Goal: Transaction & Acquisition: Purchase product/service

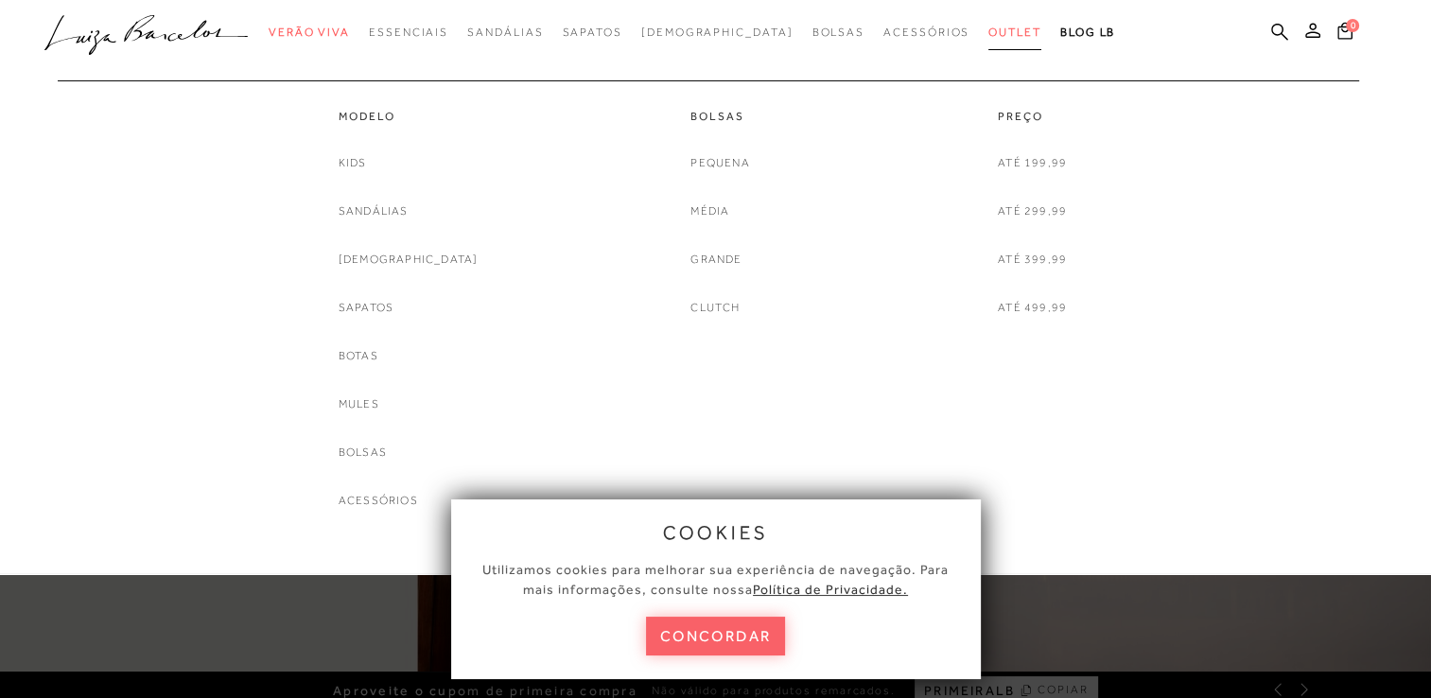
drag, startPoint x: 0, startPoint y: 0, endPoint x: 968, endPoint y: 32, distance: 968.4
click at [989, 32] on span "Outlet" at bounding box center [1015, 32] width 53 height 13
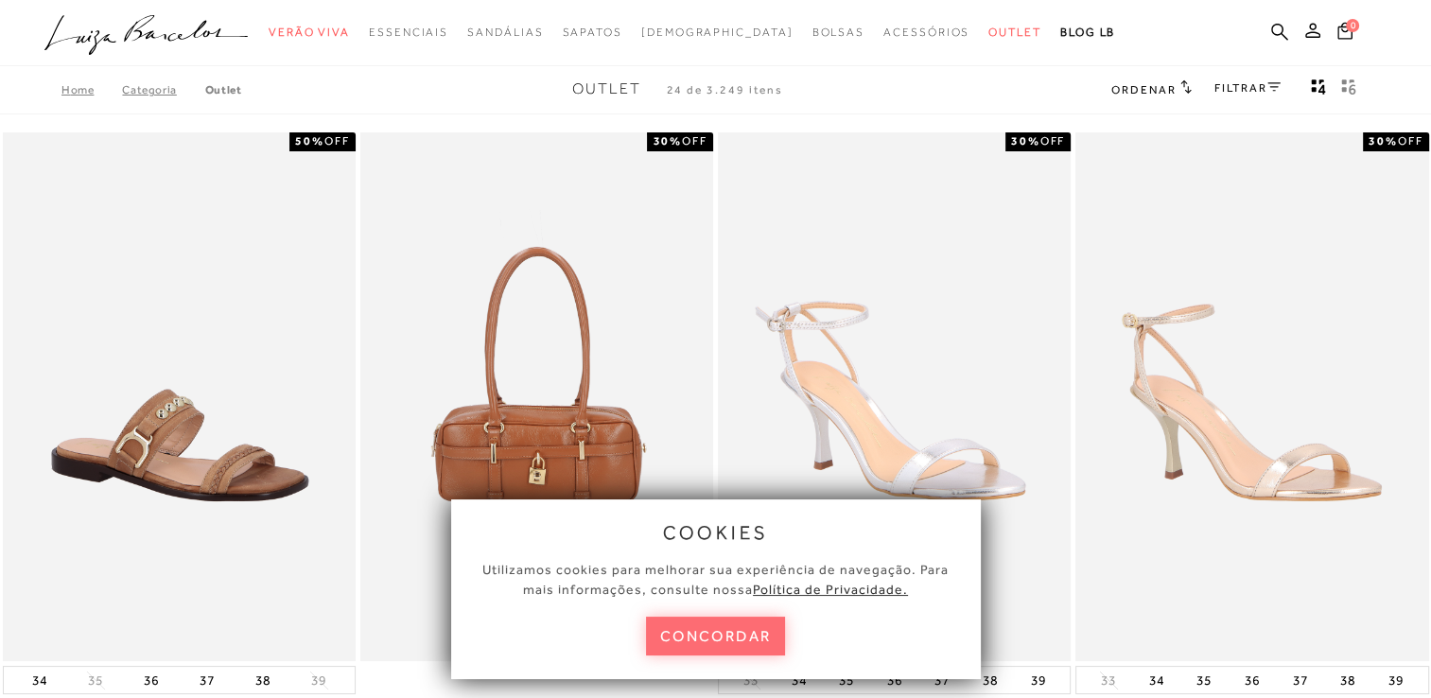
click at [676, 632] on button "concordar" at bounding box center [716, 636] width 140 height 39
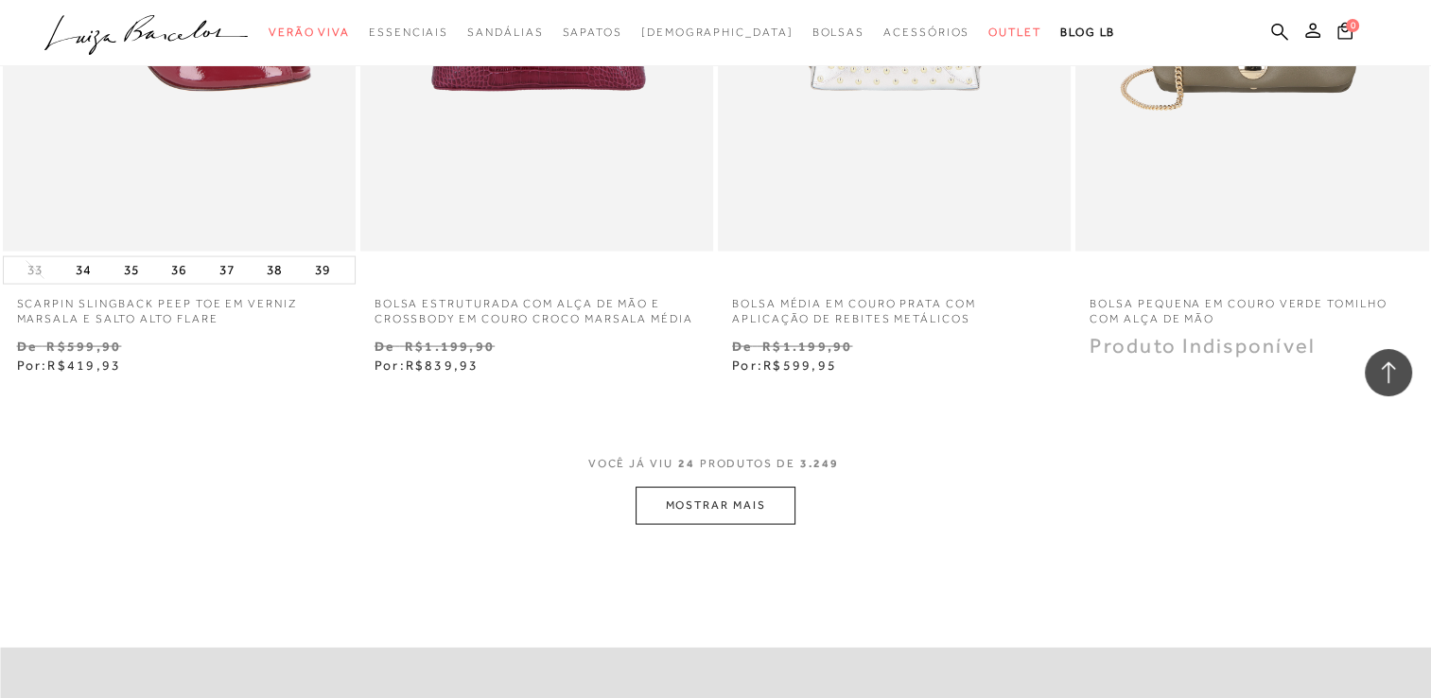
scroll to position [3974, 0]
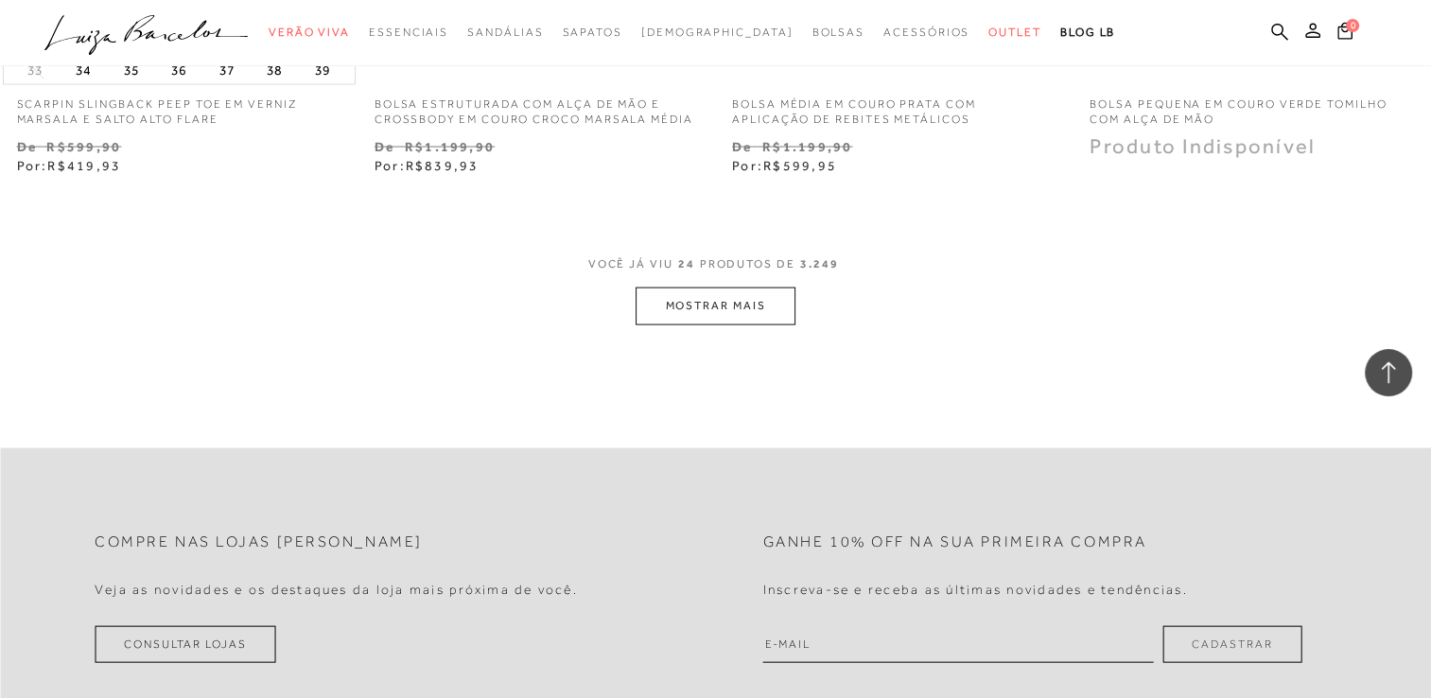
click at [718, 319] on button "MOSTRAR MAIS" at bounding box center [715, 306] width 159 height 37
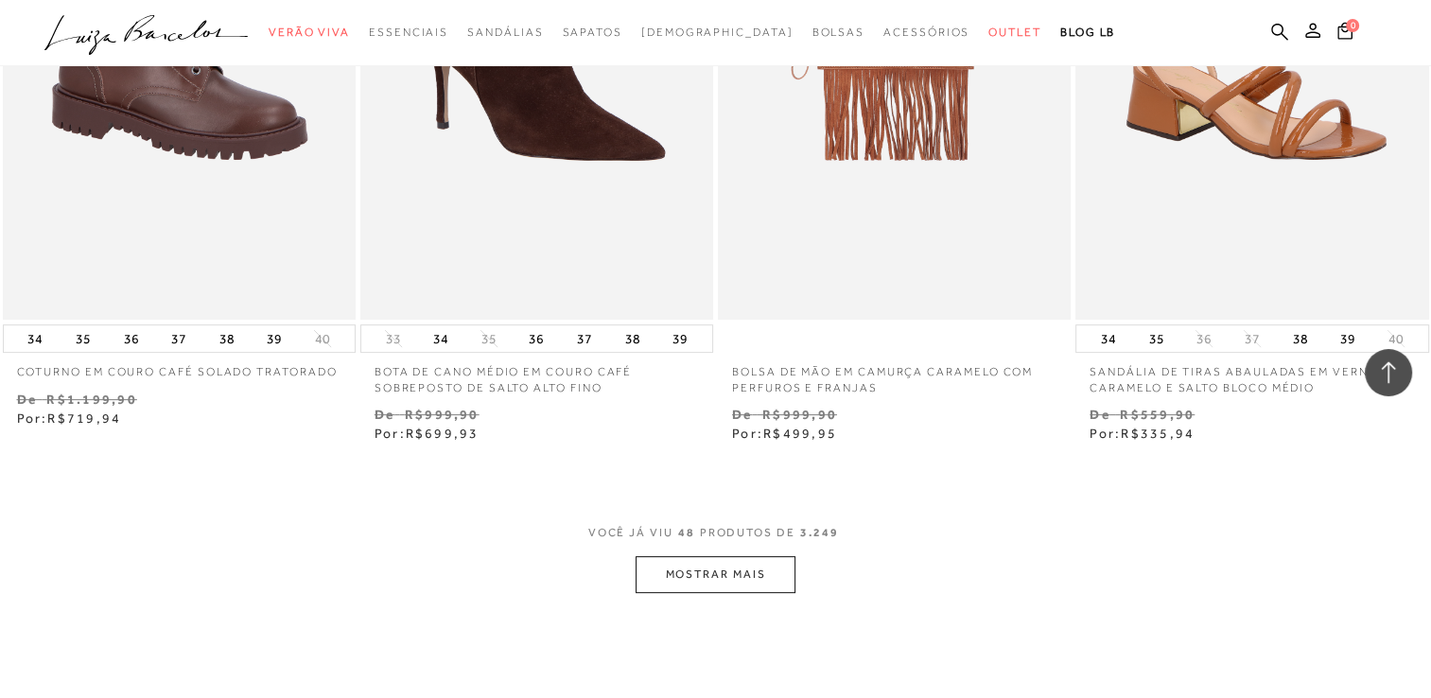
scroll to position [8042, 0]
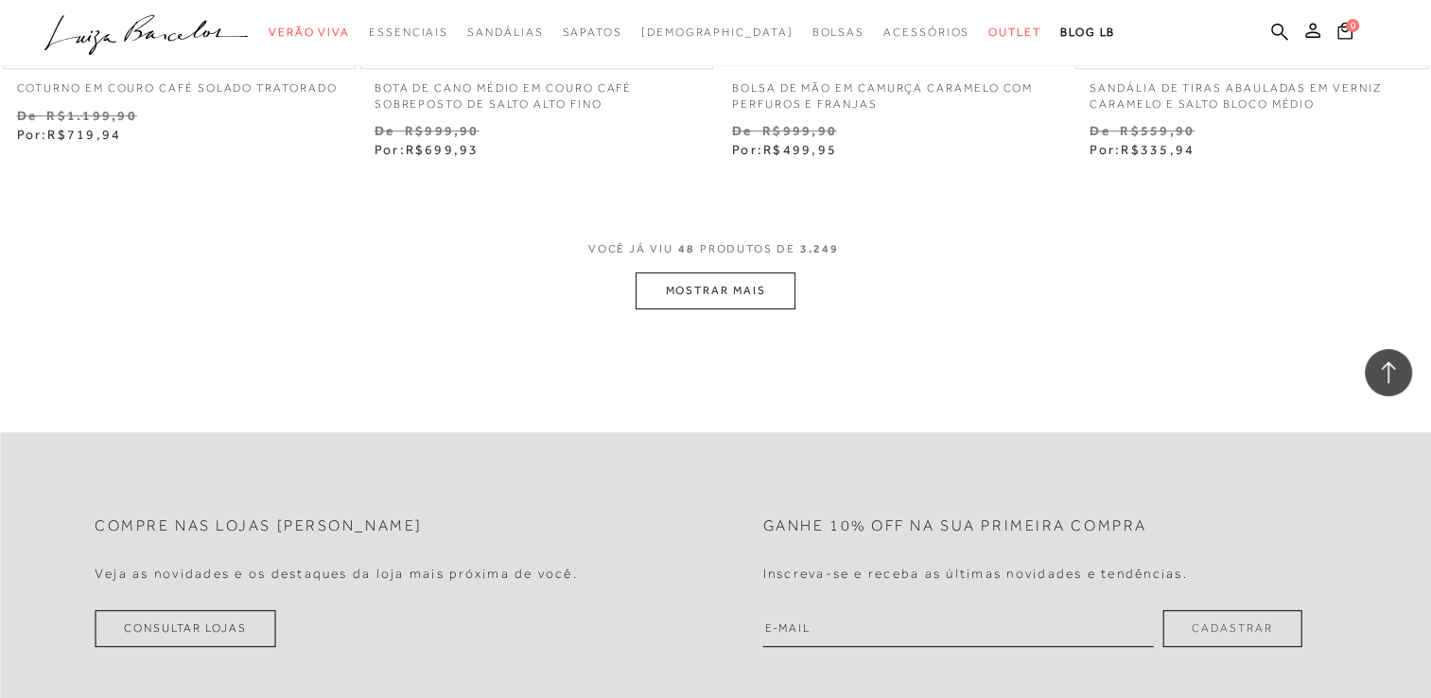
click at [751, 281] on button "MOSTRAR MAIS" at bounding box center [715, 290] width 159 height 37
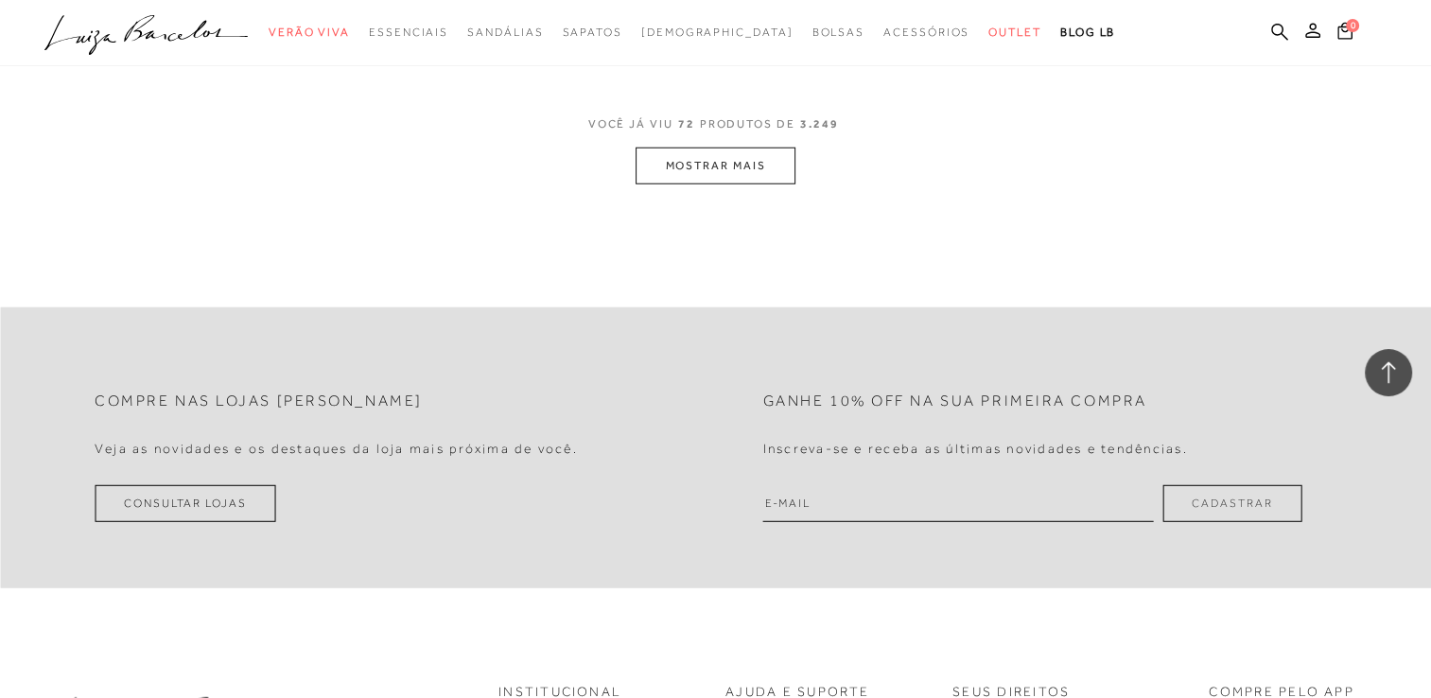
scroll to position [12205, 0]
click at [683, 166] on button "MOSTRAR MAIS" at bounding box center [715, 164] width 159 height 37
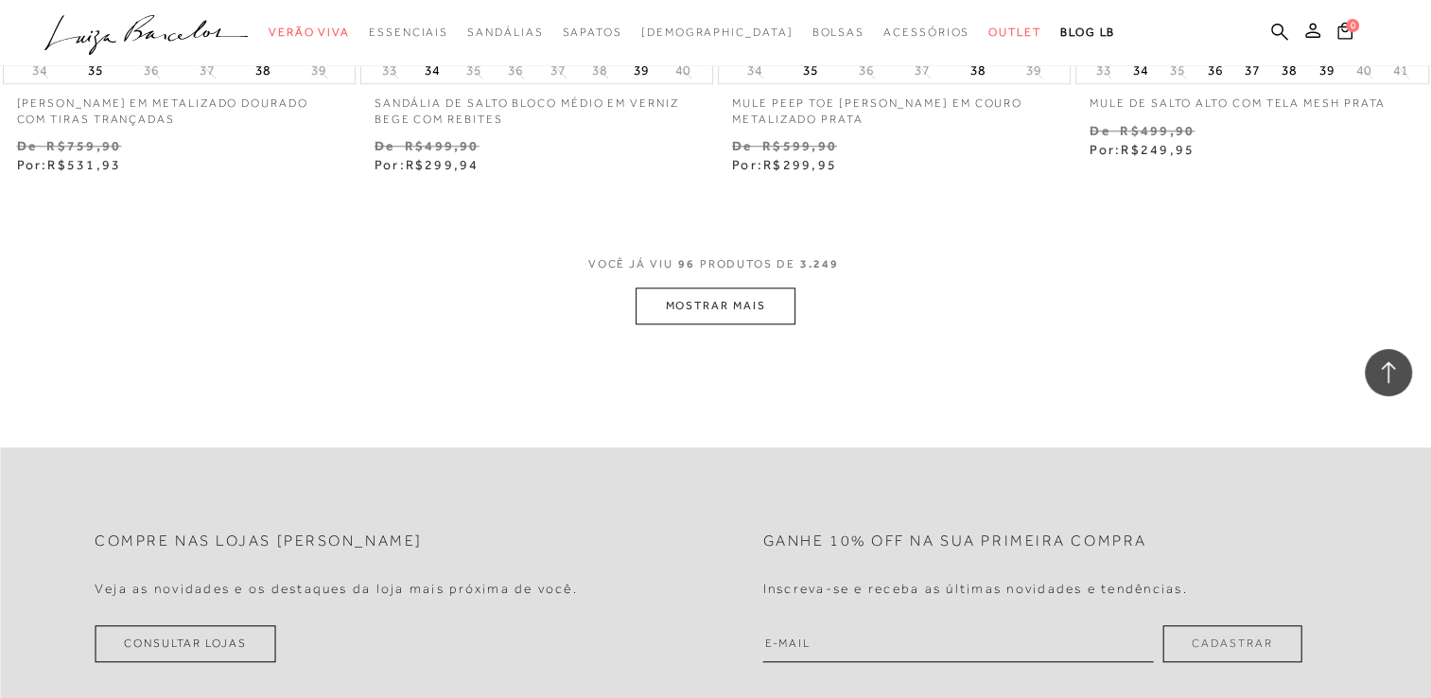
scroll to position [16273, 0]
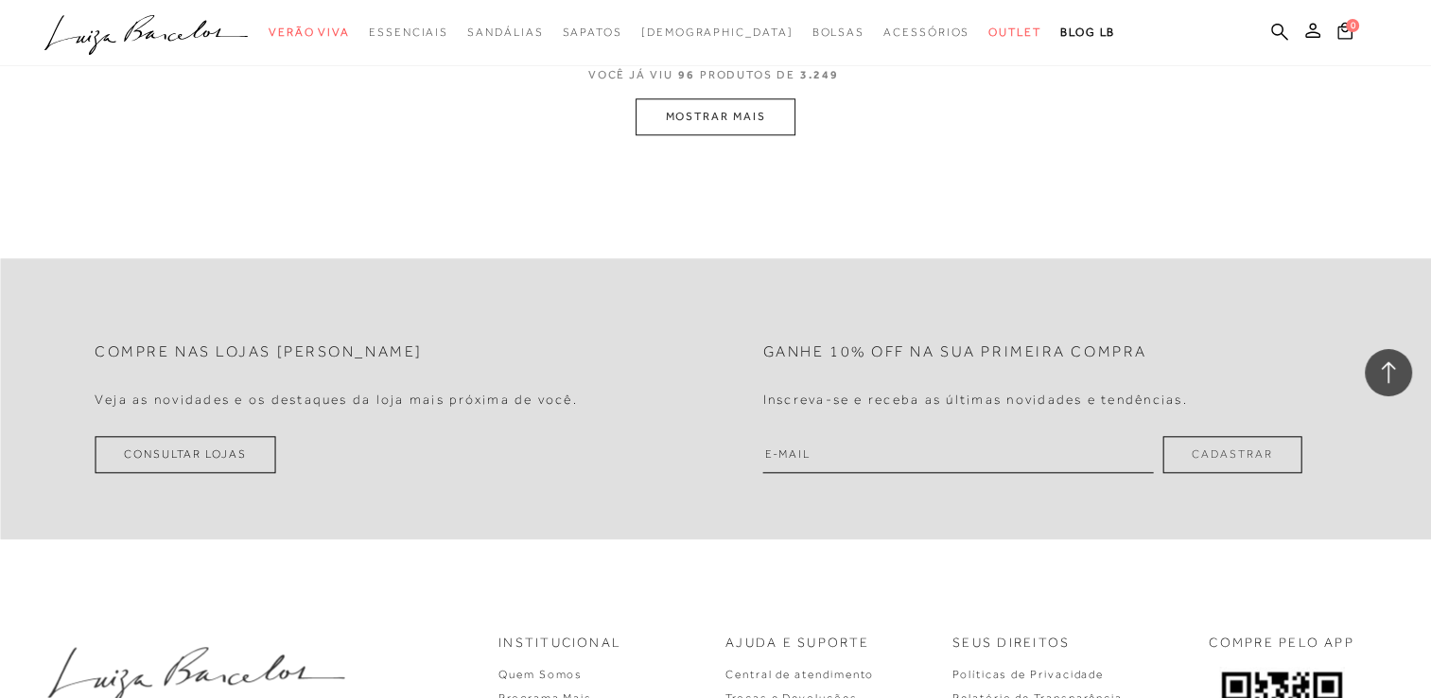
click at [711, 109] on button "MOSTRAR MAIS" at bounding box center [715, 116] width 159 height 37
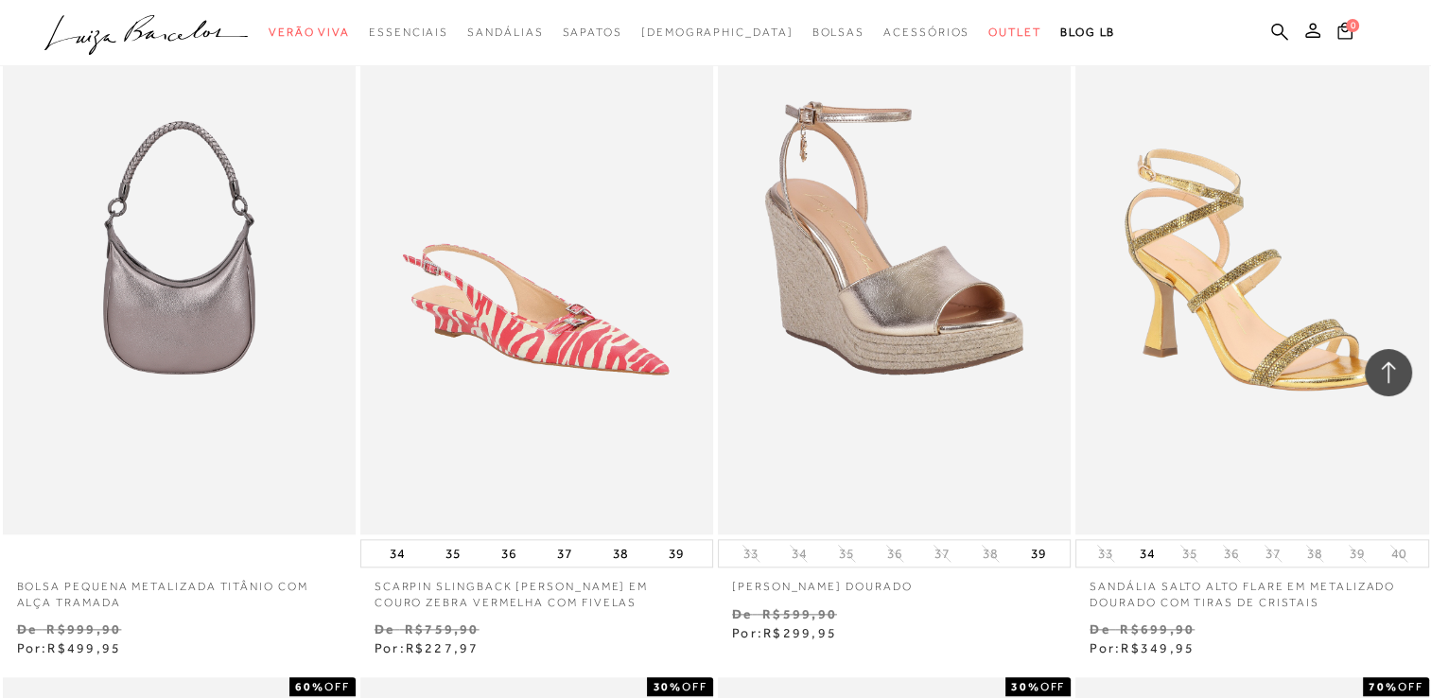
scroll to position [20309, 0]
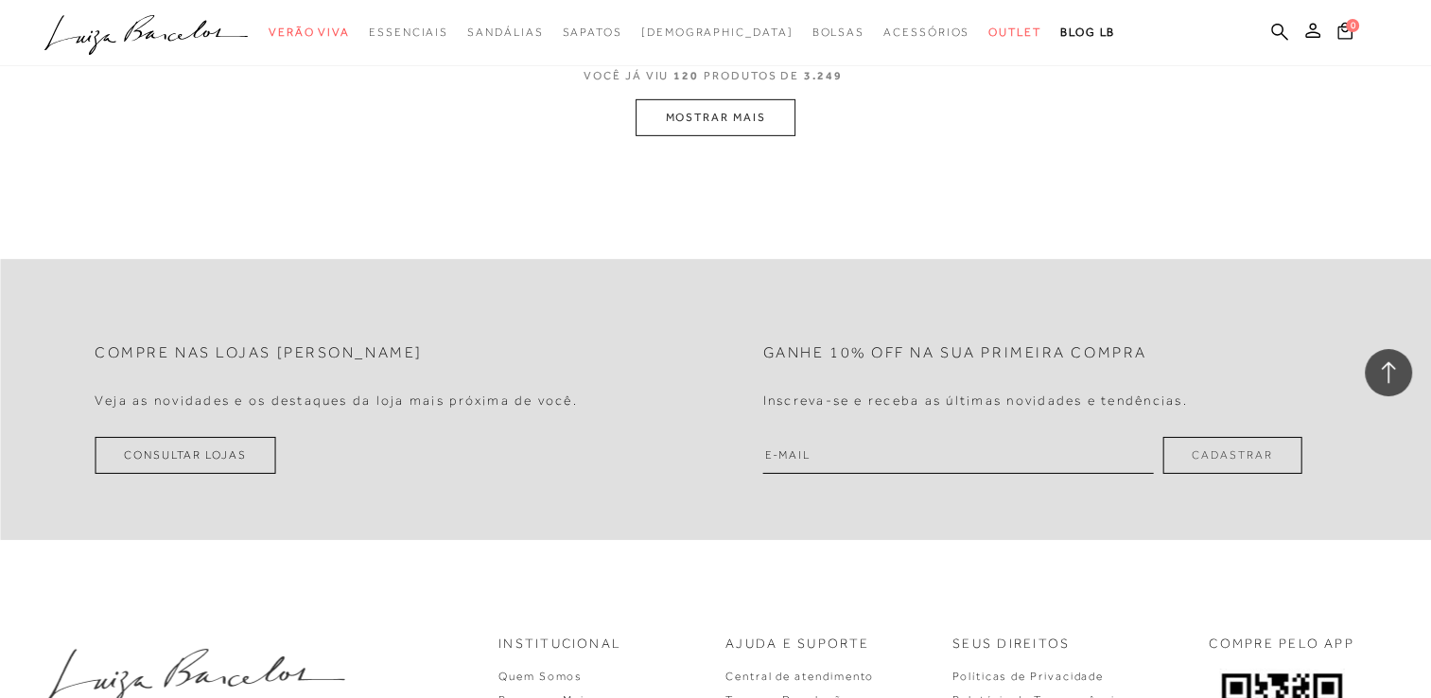
click at [696, 122] on button "MOSTRAR MAIS" at bounding box center [715, 117] width 159 height 37
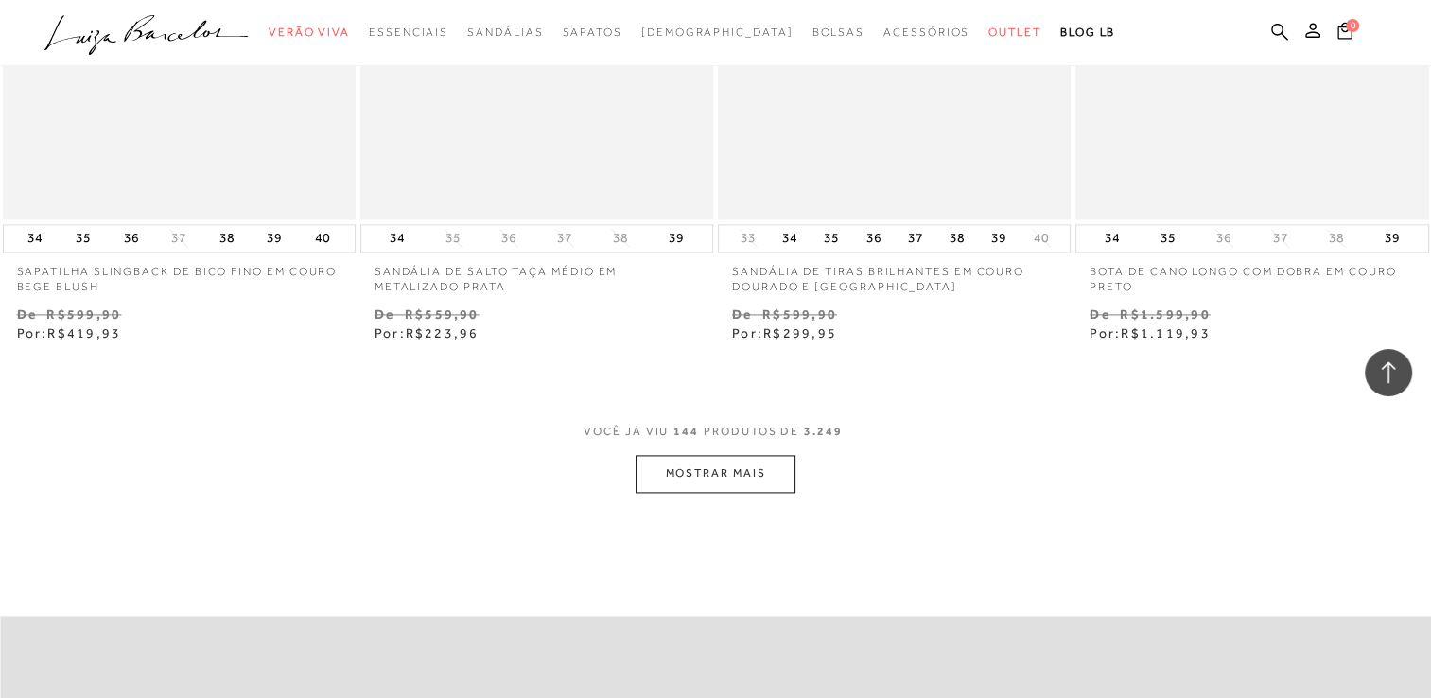
scroll to position [24039, 0]
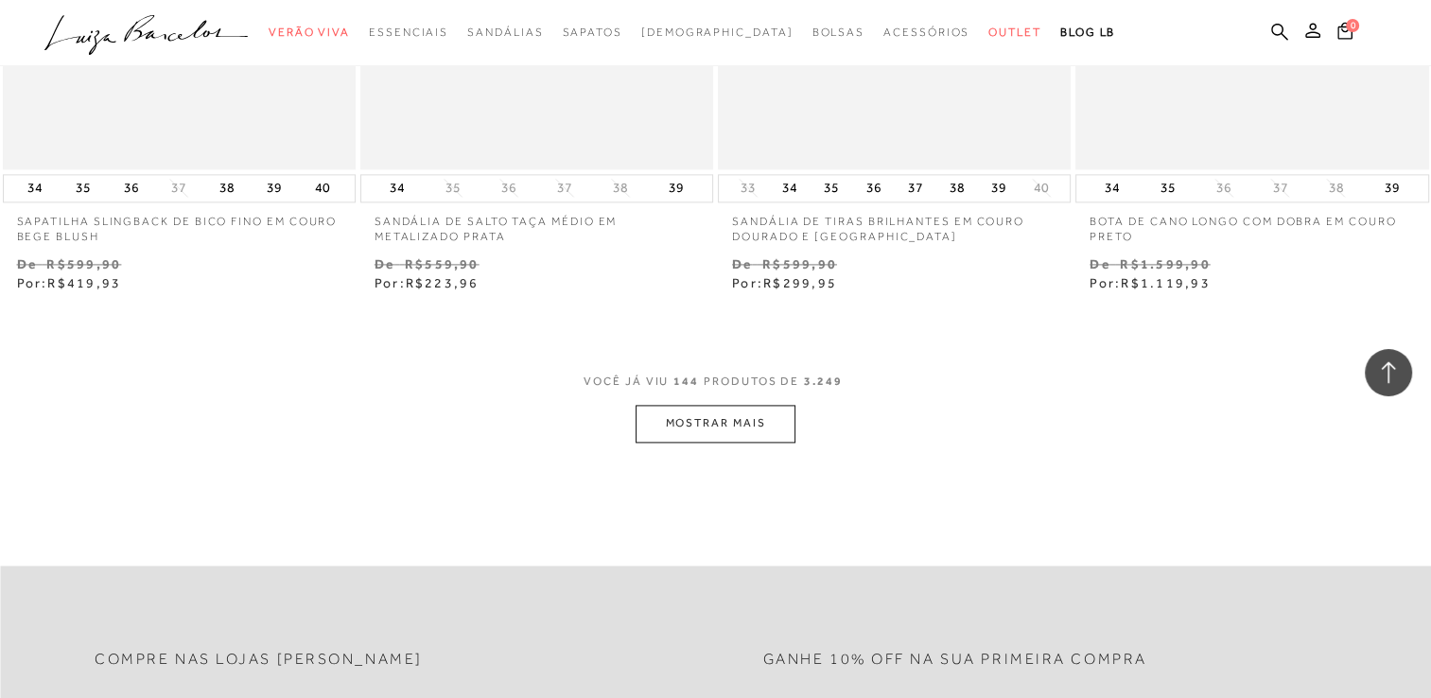
click at [754, 415] on button "MOSTRAR MAIS" at bounding box center [715, 423] width 159 height 37
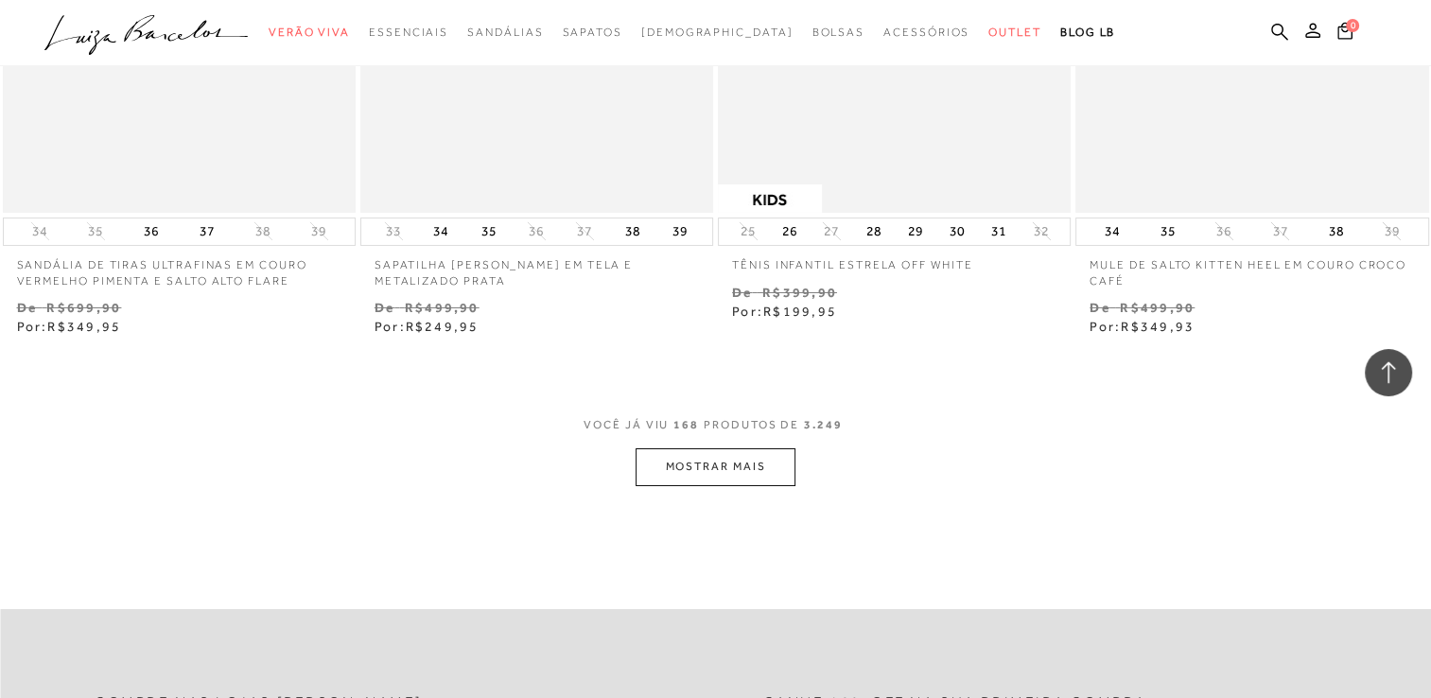
scroll to position [28297, 0]
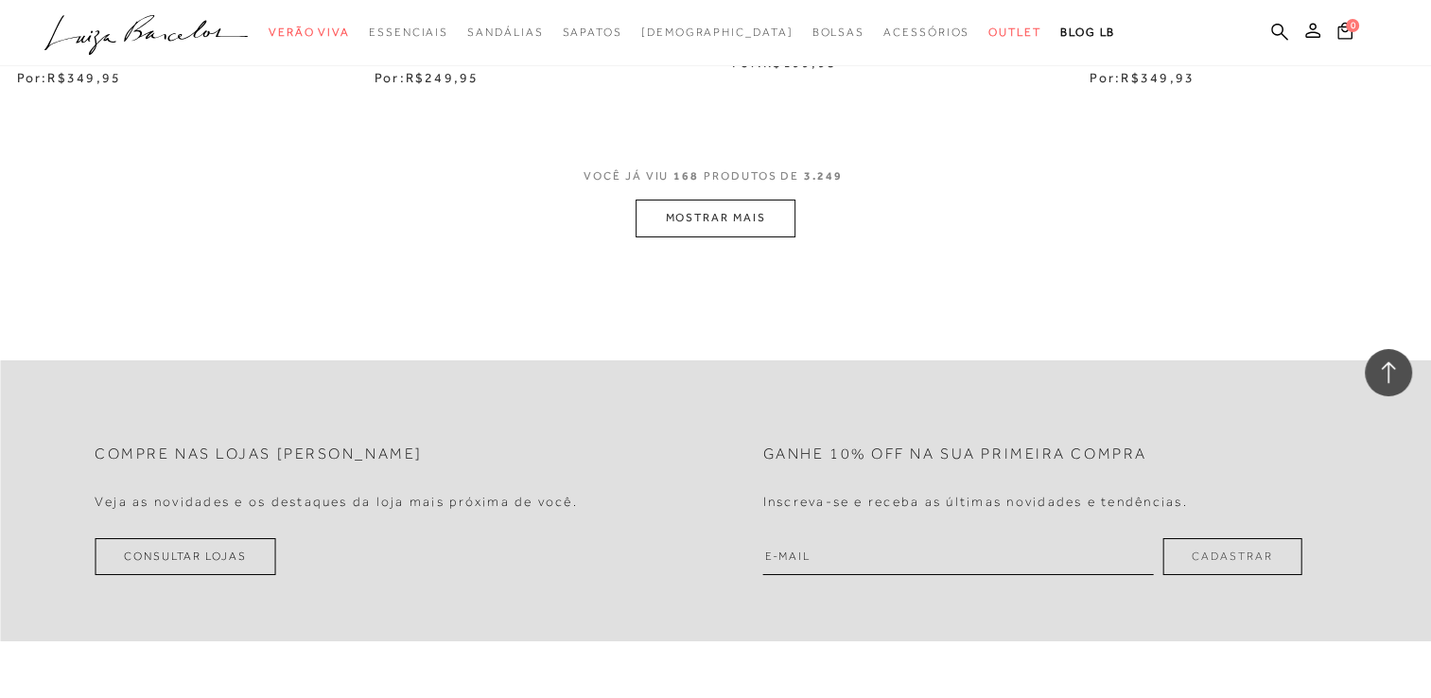
click at [729, 218] on button "MOSTRAR MAIS" at bounding box center [715, 218] width 159 height 37
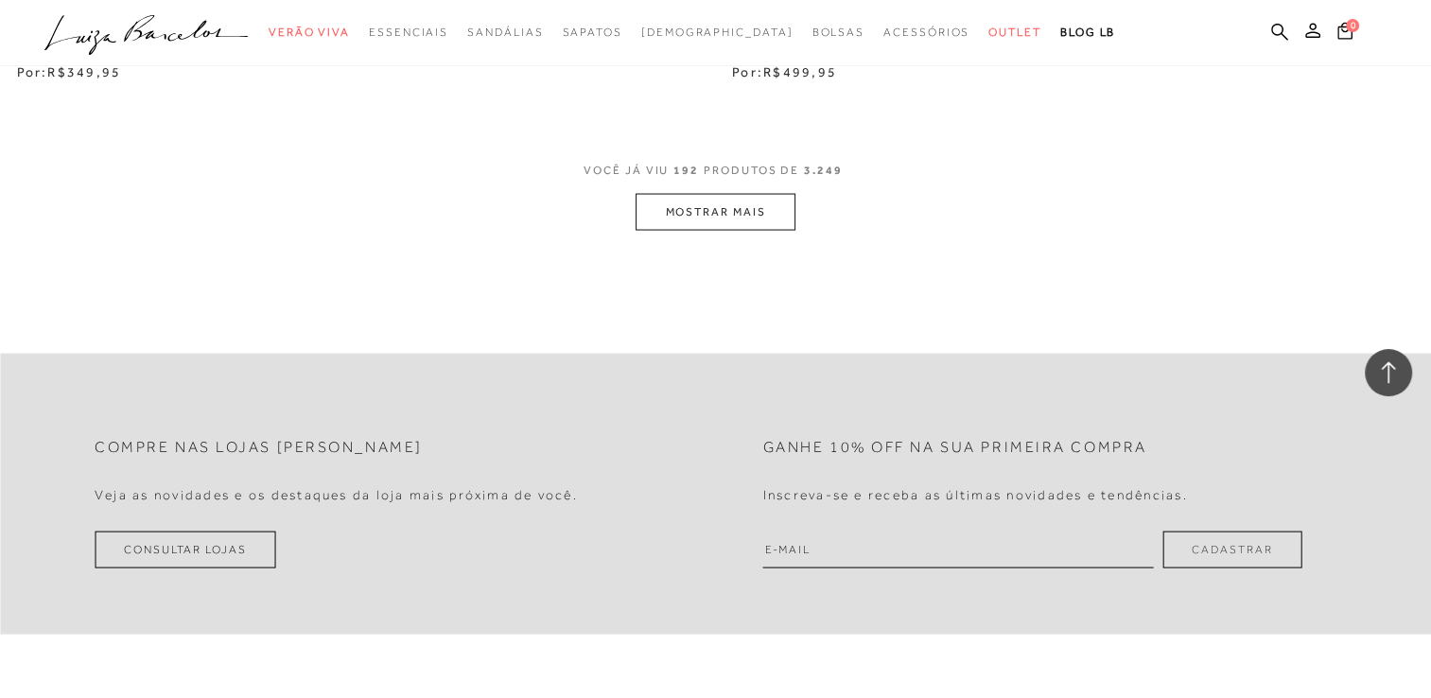
scroll to position [32365, 0]
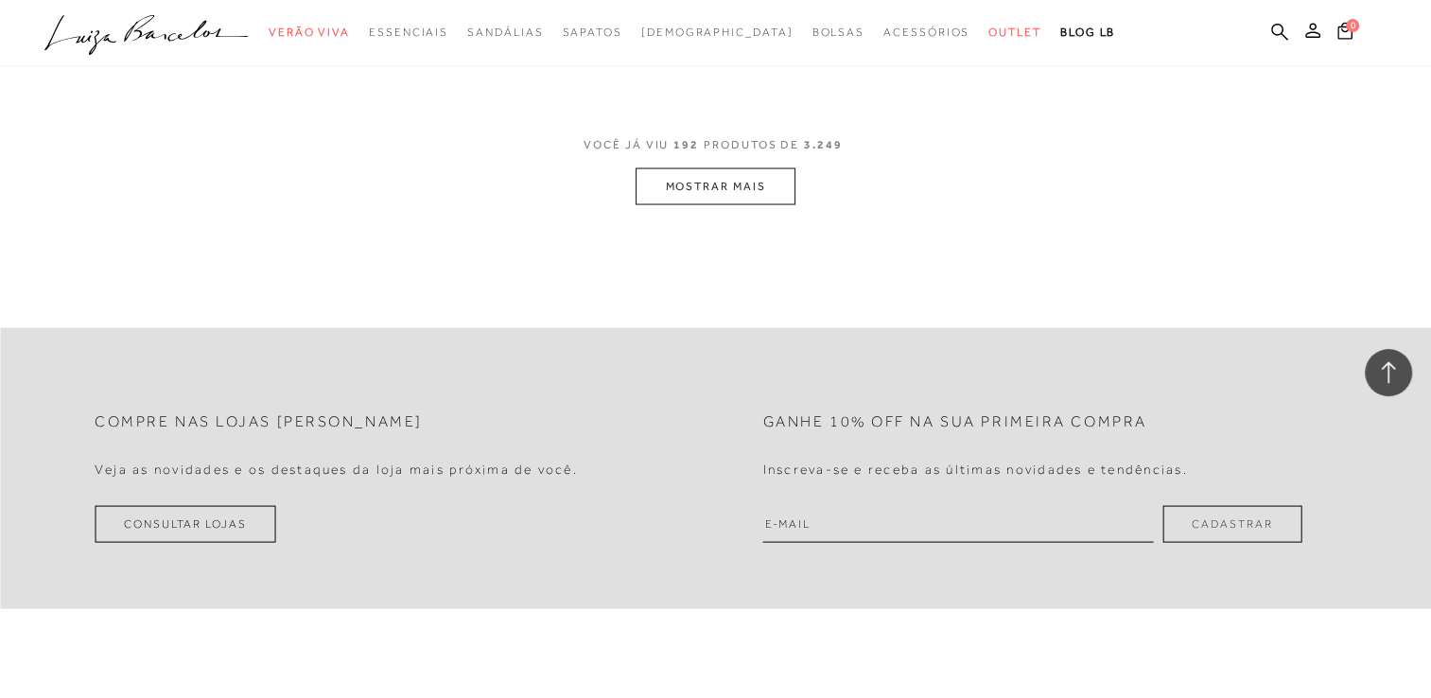
click at [708, 189] on button "MOSTRAR MAIS" at bounding box center [715, 186] width 159 height 37
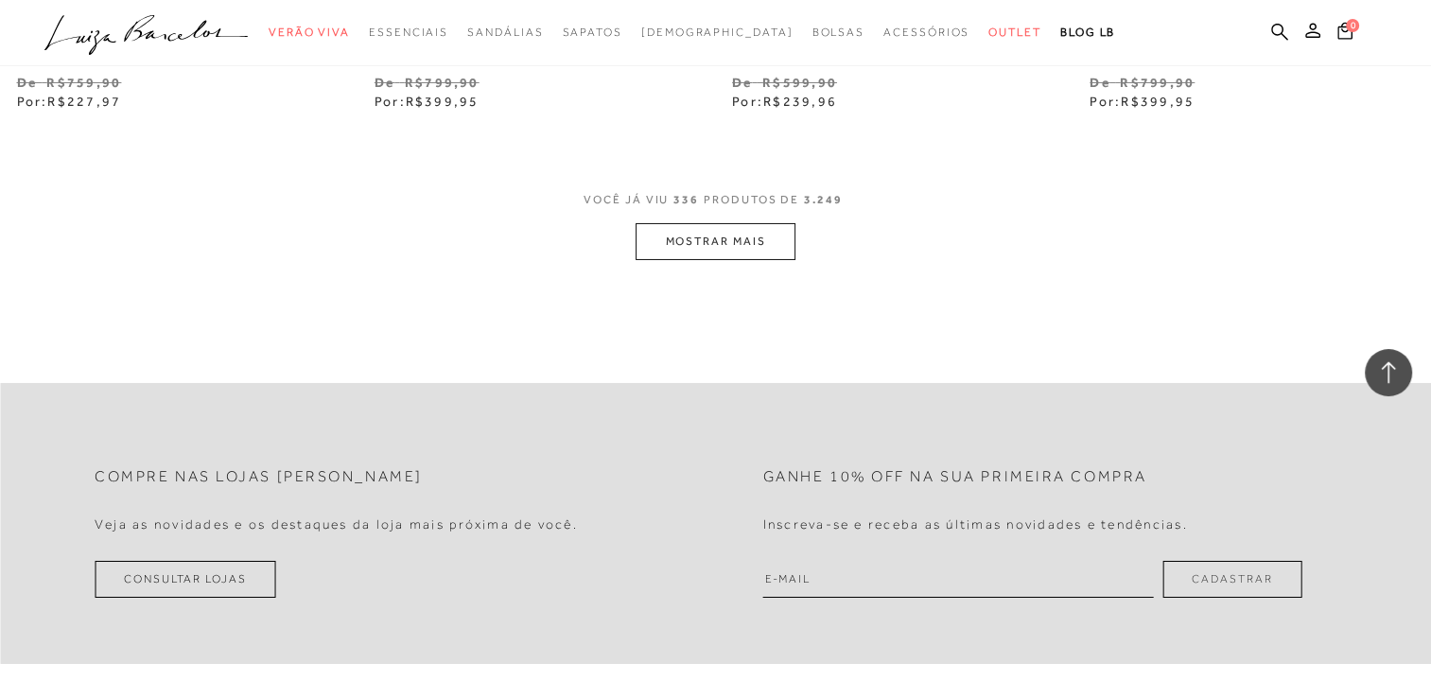
scroll to position [56563, 0]
click at [717, 221] on button "MOSTRAR MAIS" at bounding box center [715, 239] width 159 height 37
